Goal: Transaction & Acquisition: Purchase product/service

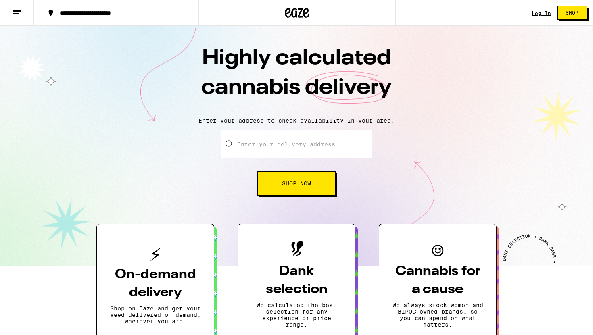
click at [329, 148] on input "Enter your delivery address" at bounding box center [296, 144] width 151 height 28
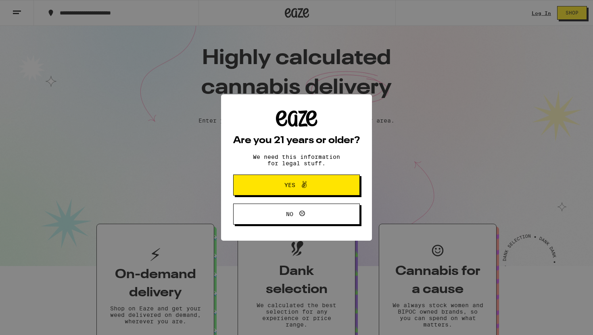
click at [319, 196] on button "Yes" at bounding box center [296, 185] width 127 height 21
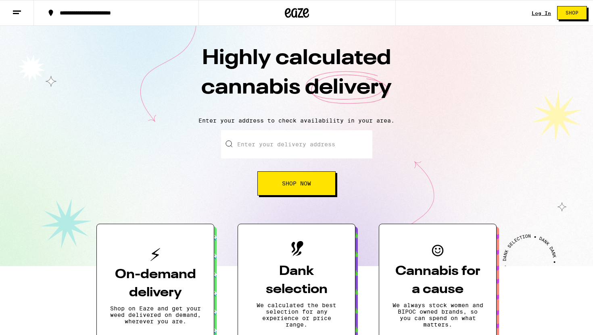
click at [538, 10] on link "Log In" at bounding box center [541, 12] width 19 height 5
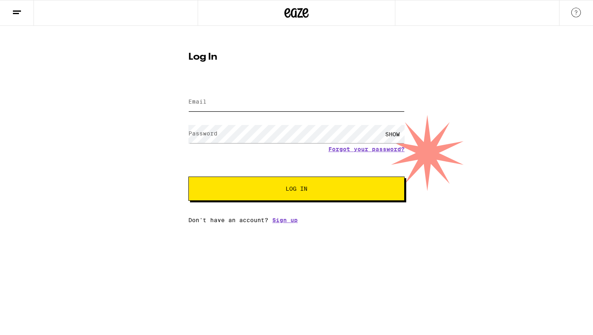
click at [291, 97] on input "Email" at bounding box center [296, 102] width 216 height 18
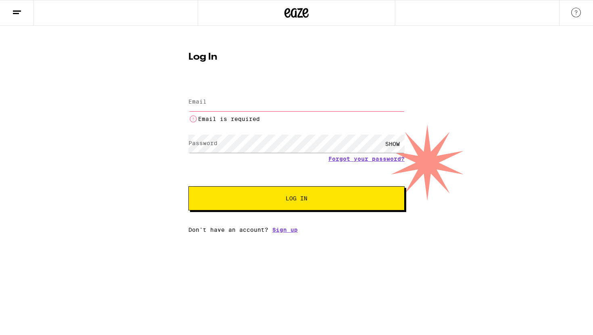
type input "[EMAIL_ADDRESS][DOMAIN_NAME]"
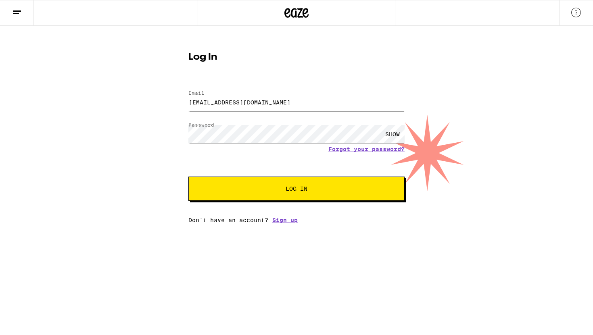
click at [281, 186] on button "Log In" at bounding box center [296, 189] width 216 height 24
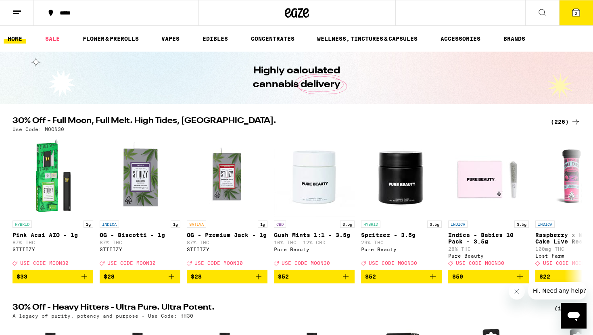
click at [577, 10] on icon at bounding box center [576, 13] width 10 height 10
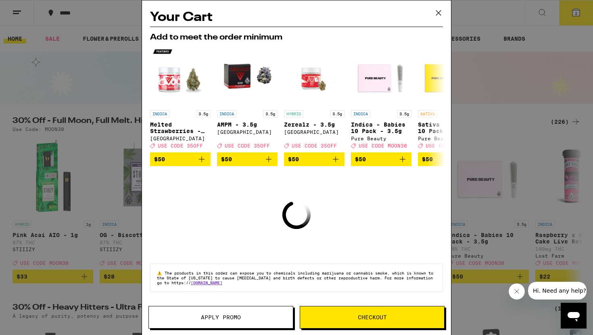
click at [439, 13] on icon at bounding box center [439, 13] width 12 height 12
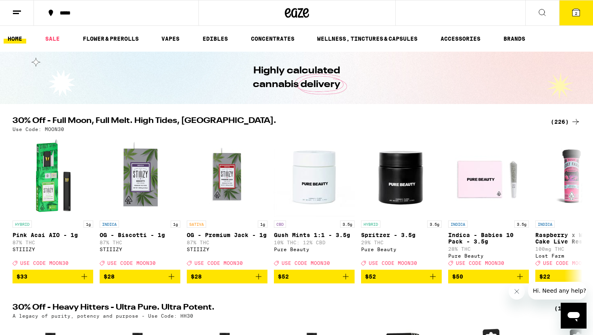
click at [545, 10] on icon at bounding box center [542, 13] width 10 height 10
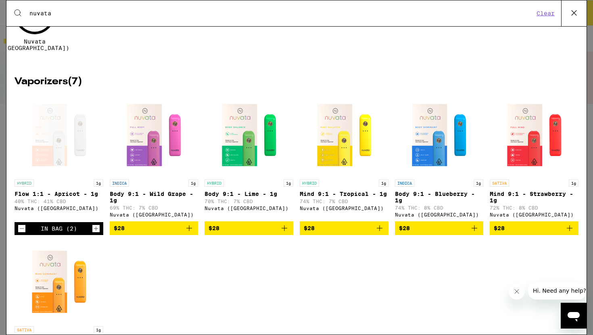
scroll to position [81, 0]
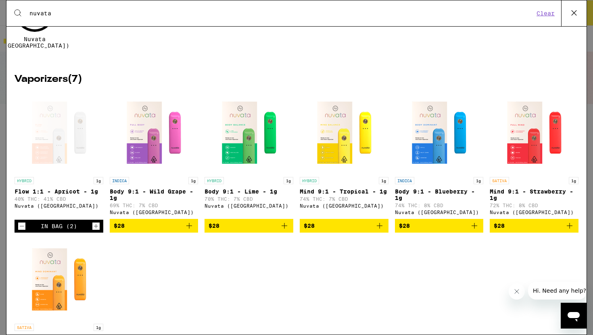
type input "nuvata"
click at [96, 226] on icon "Increment" at bounding box center [95, 227] width 7 height 10
click at [56, 223] on div "In Bag (3)" at bounding box center [59, 226] width 36 height 6
click at [58, 225] on div "In Bag (3)" at bounding box center [59, 226] width 36 height 6
click at [85, 188] on p "Flow 1:1 - Apricot - 1g" at bounding box center [59, 191] width 89 height 6
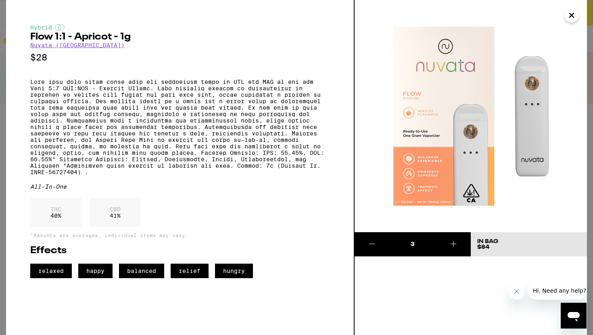
click at [576, 26] on img at bounding box center [471, 116] width 232 height 232
click at [573, 17] on icon "Close" at bounding box center [572, 15] width 4 height 4
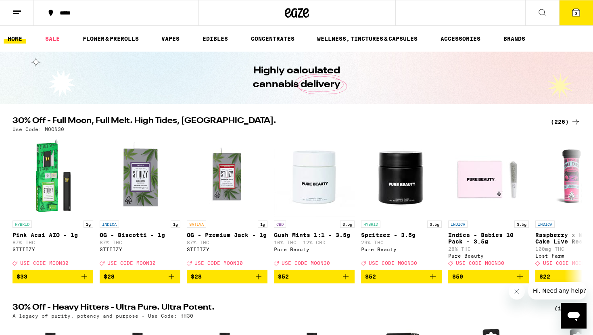
click at [569, 13] on button "3" at bounding box center [576, 12] width 34 height 25
